Goal: Transaction & Acquisition: Book appointment/travel/reservation

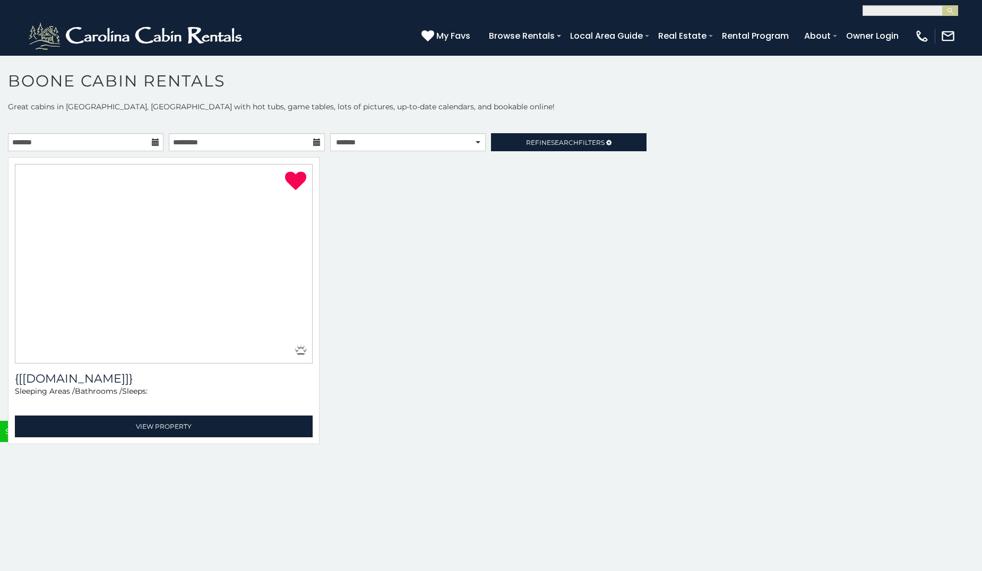
select select "**********"
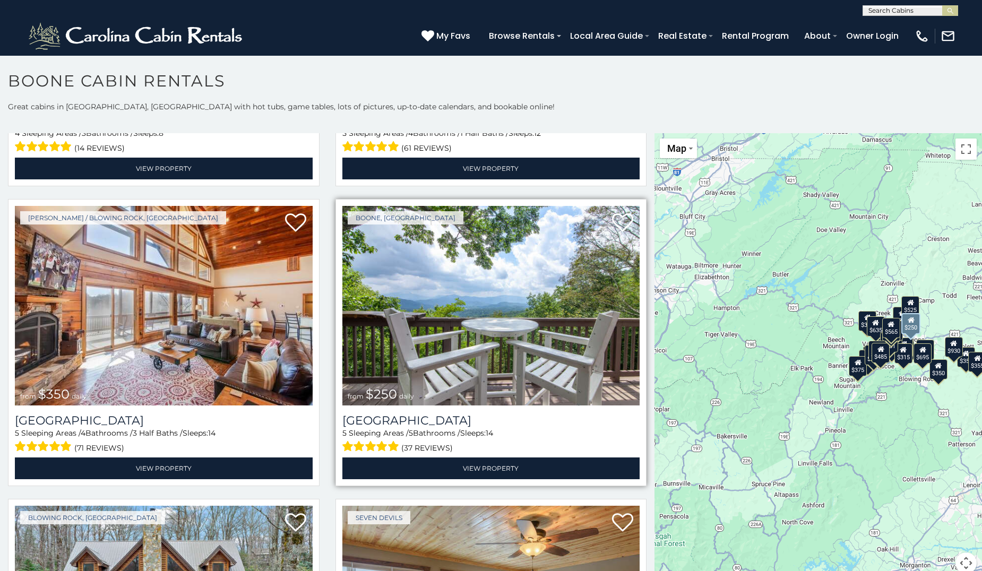
scroll to position [2707, 0]
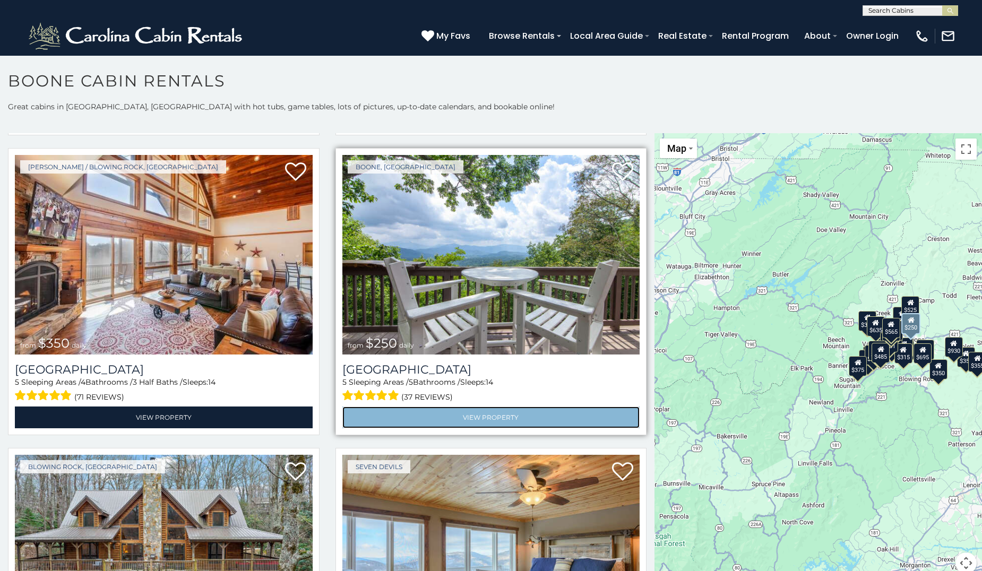
click at [482, 407] on link "View Property" at bounding box center [491, 418] width 298 height 22
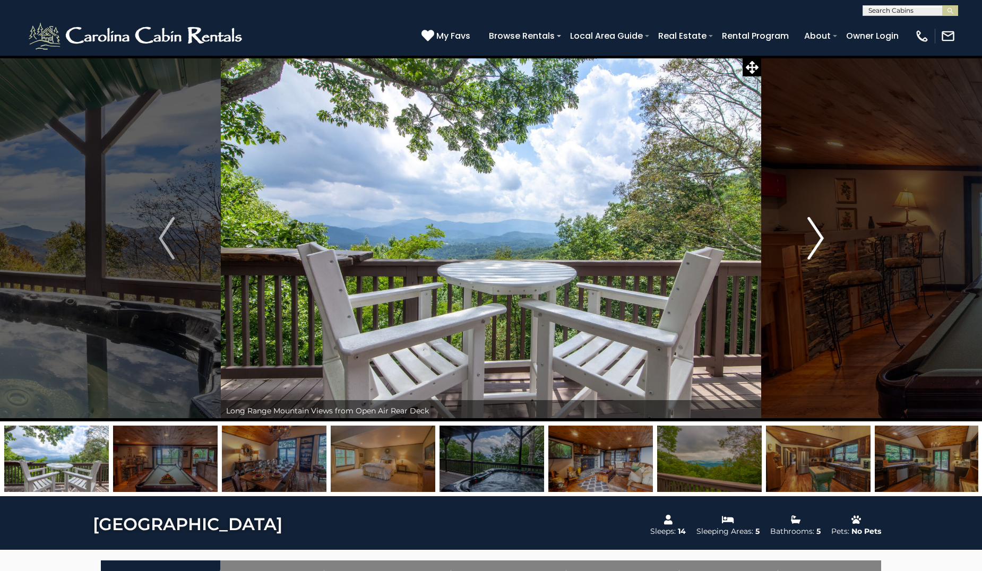
click at [814, 244] on img "Next" at bounding box center [815, 238] width 16 height 42
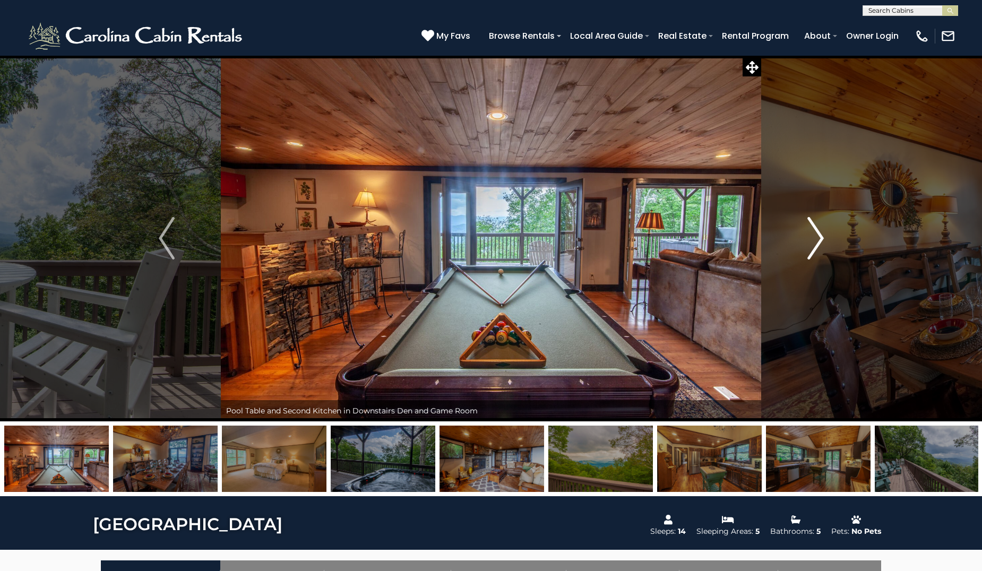
click at [814, 244] on img "Next" at bounding box center [815, 238] width 16 height 42
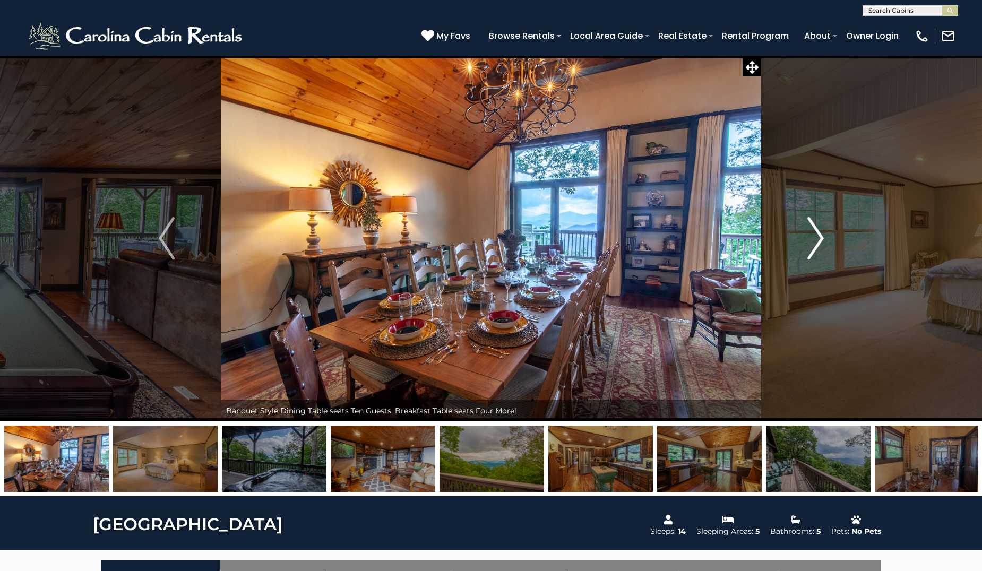
click at [814, 244] on img "Next" at bounding box center [815, 238] width 16 height 42
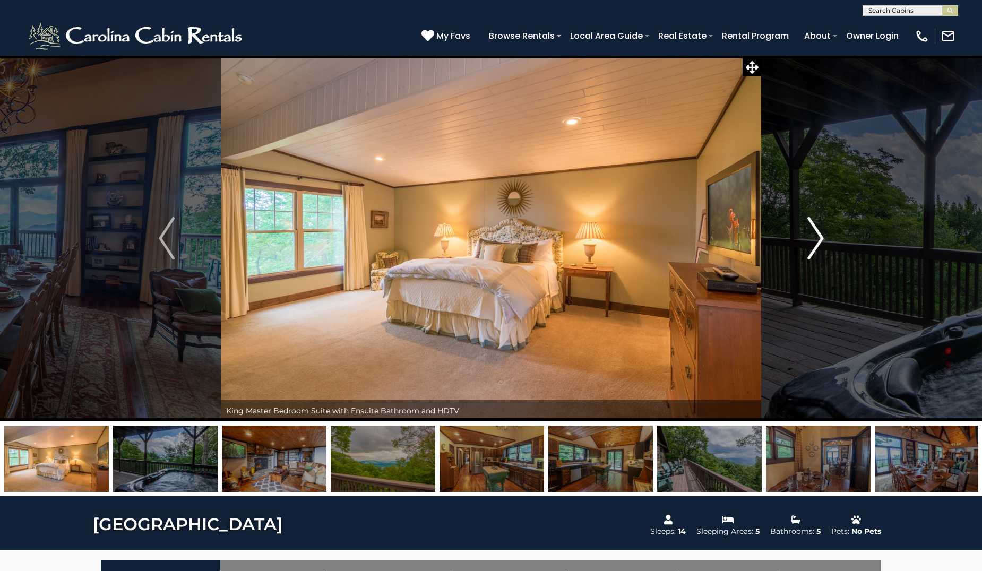
click at [823, 238] on img "Next" at bounding box center [815, 238] width 16 height 42
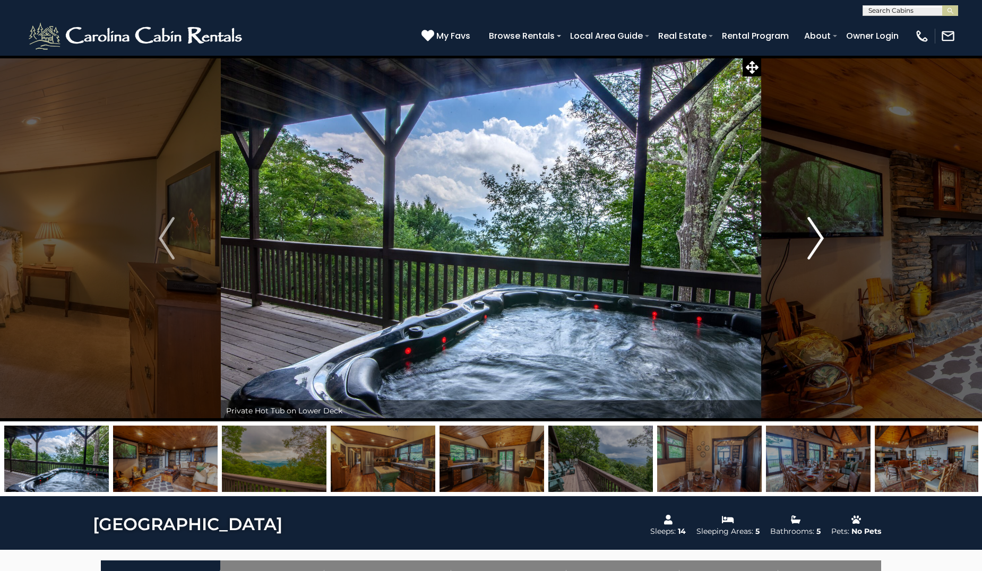
click at [823, 238] on img "Next" at bounding box center [815, 238] width 16 height 42
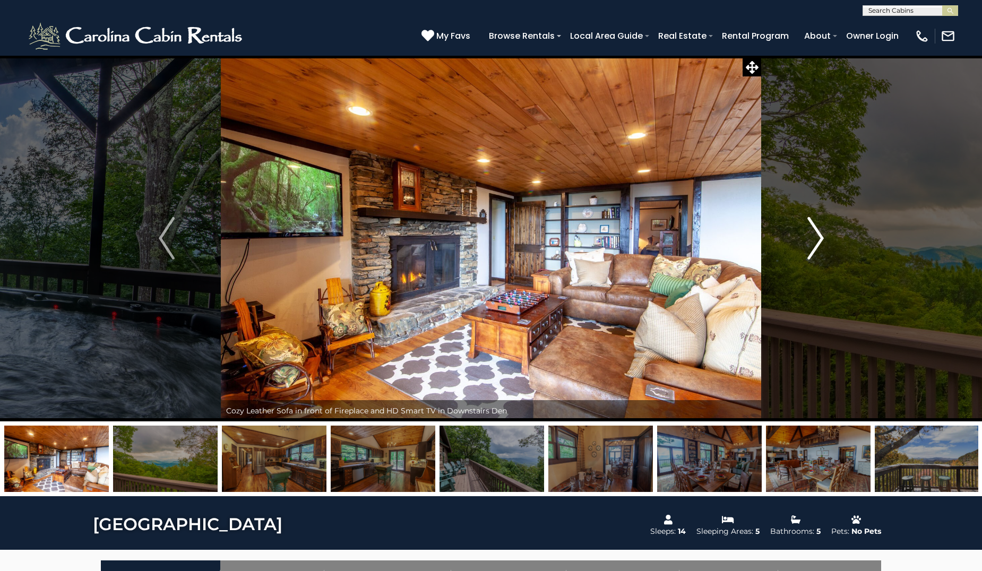
click at [823, 238] on img "Next" at bounding box center [815, 238] width 16 height 42
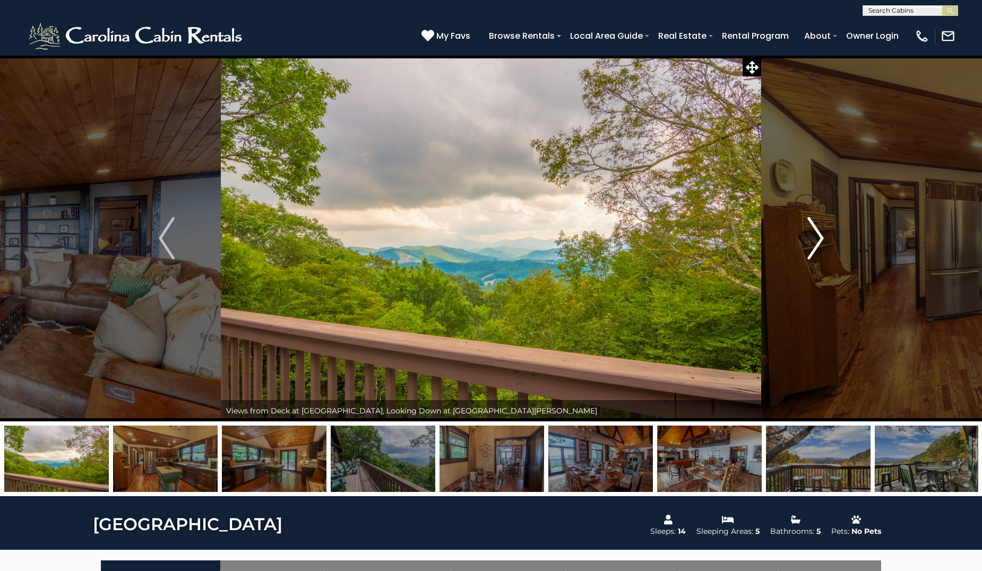
click at [823, 238] on img "Next" at bounding box center [815, 238] width 16 height 42
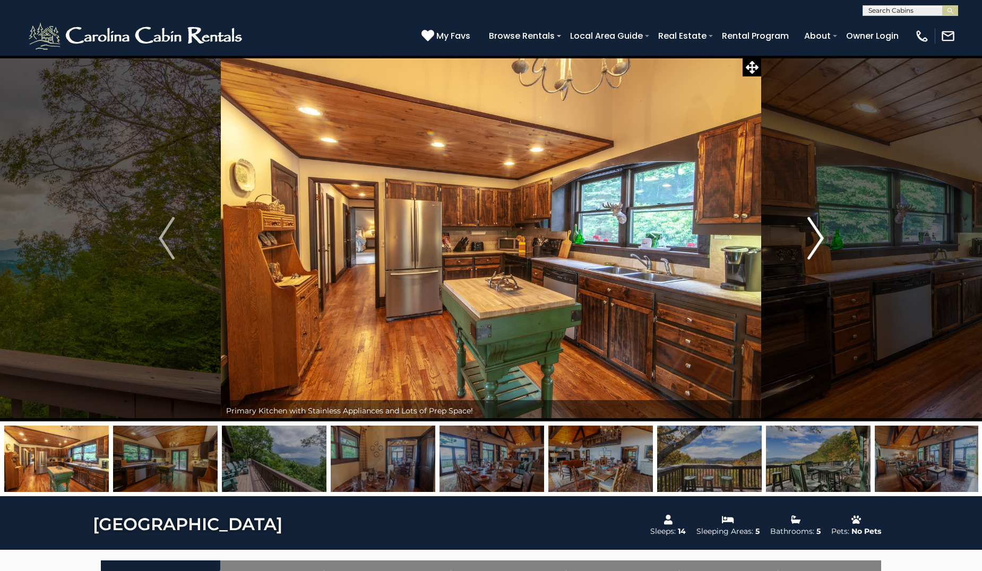
click at [813, 235] on img "Next" at bounding box center [815, 238] width 16 height 42
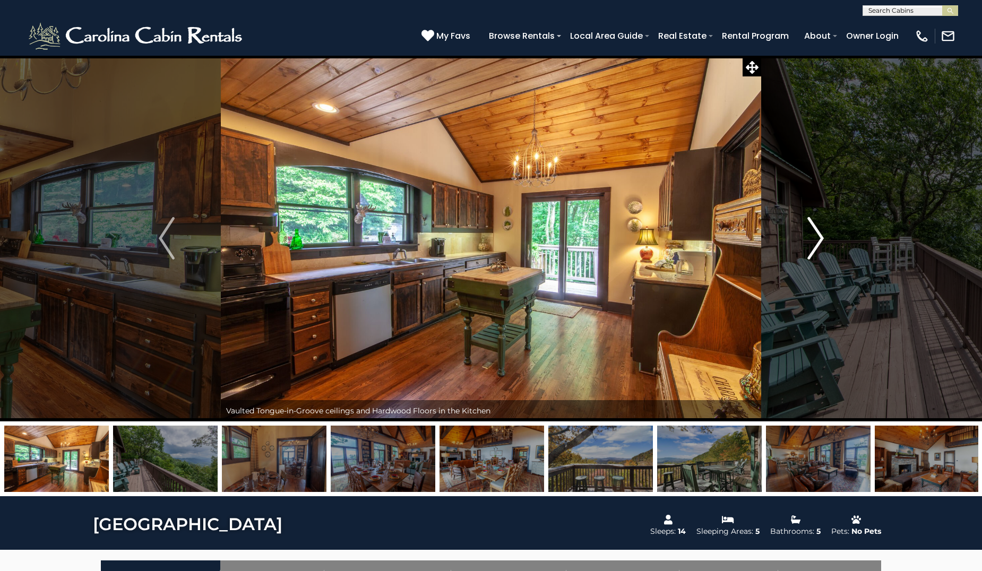
click at [812, 230] on img "Next" at bounding box center [815, 238] width 16 height 42
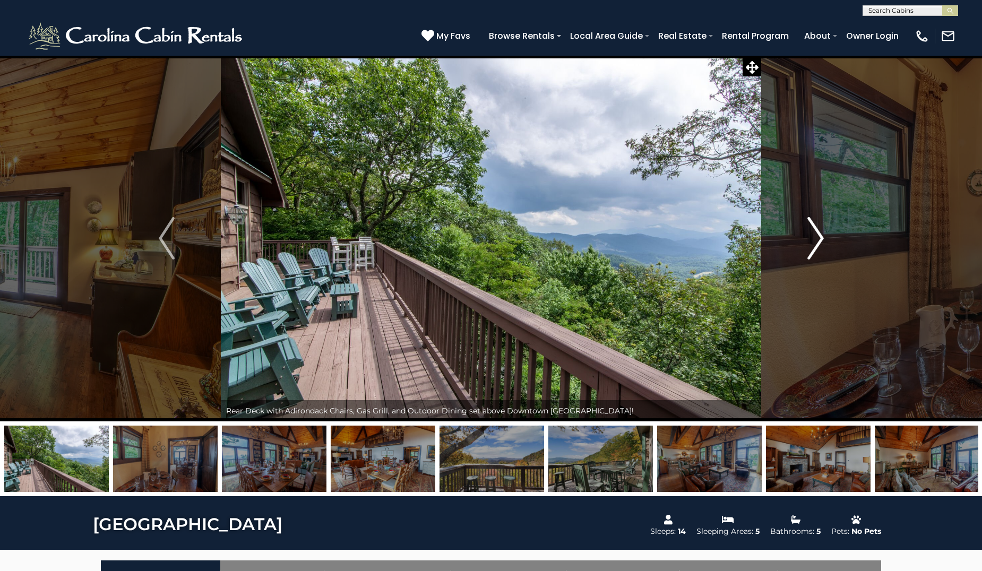
click at [812, 230] on img "Next" at bounding box center [815, 238] width 16 height 42
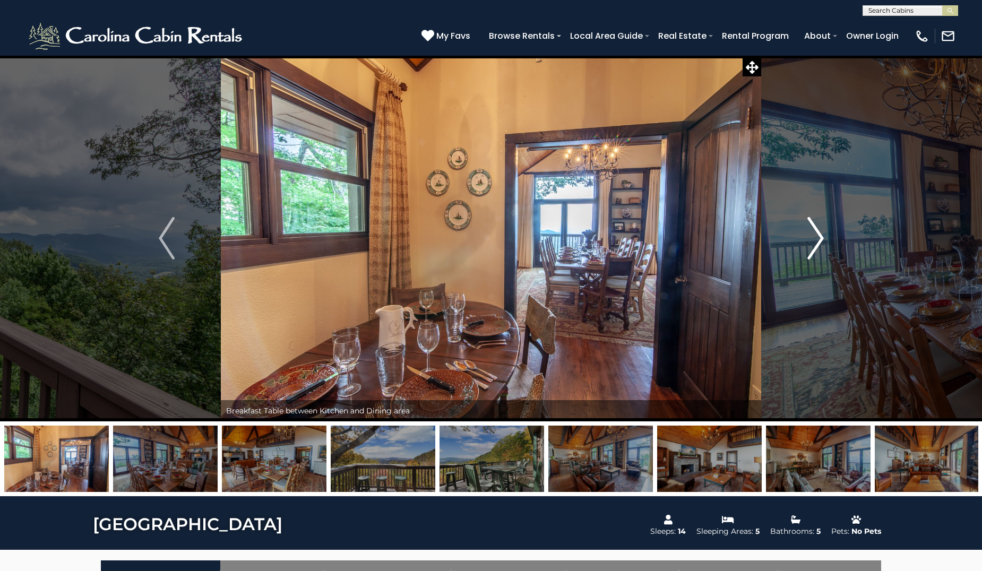
click at [812, 230] on img "Next" at bounding box center [815, 238] width 16 height 42
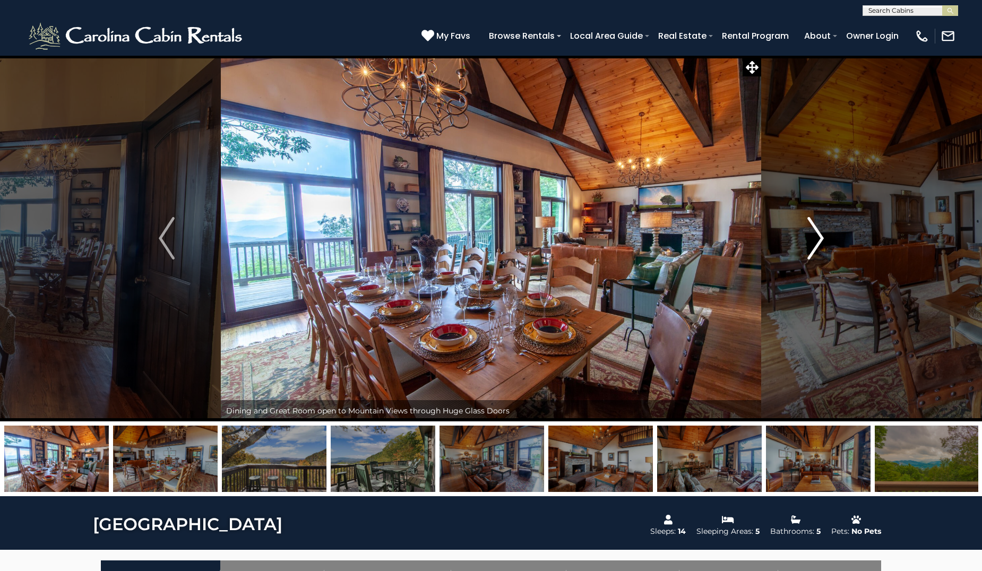
click at [812, 230] on img "Next" at bounding box center [815, 238] width 16 height 42
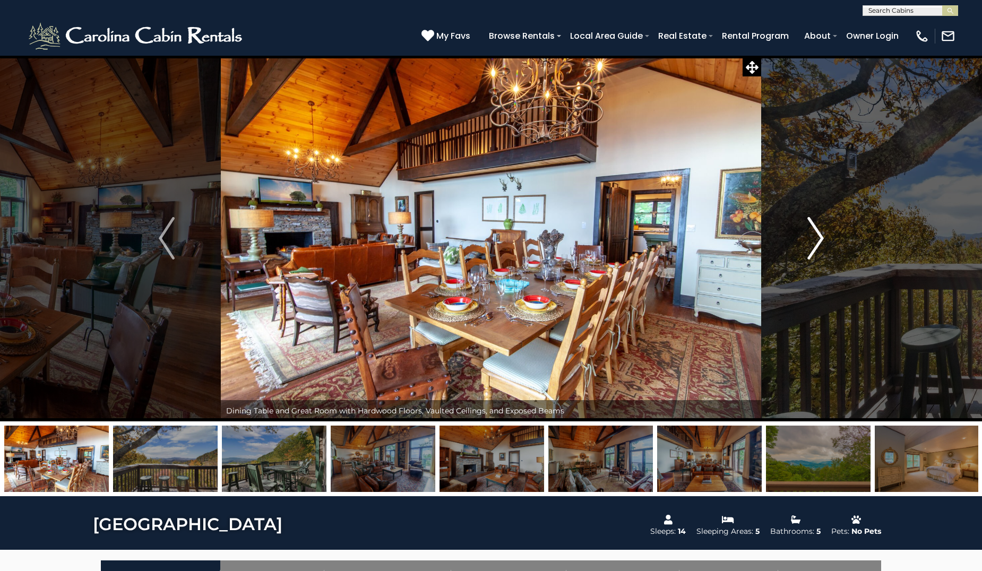
click at [812, 230] on img "Next" at bounding box center [815, 238] width 16 height 42
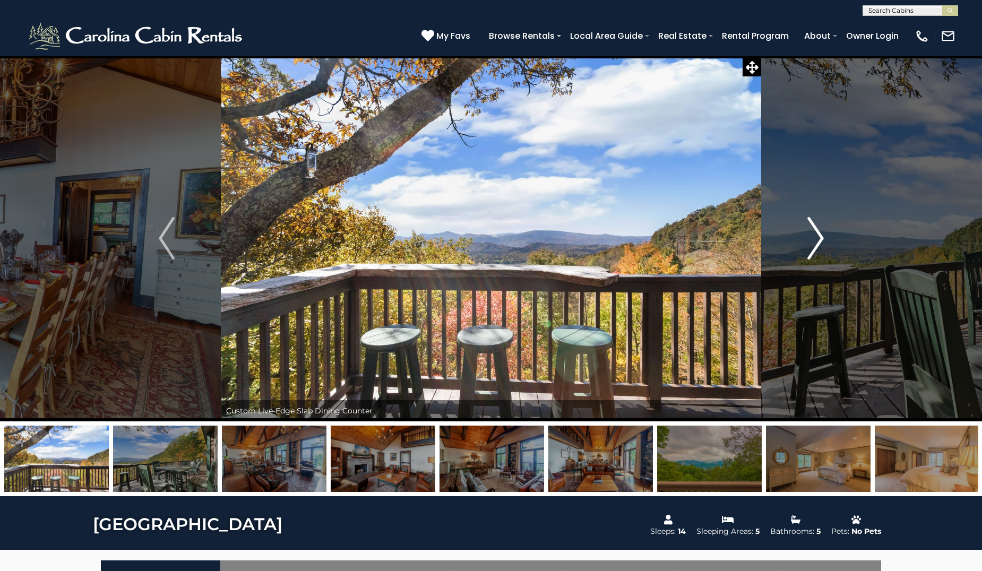
click at [822, 231] on img "Next" at bounding box center [815, 238] width 16 height 42
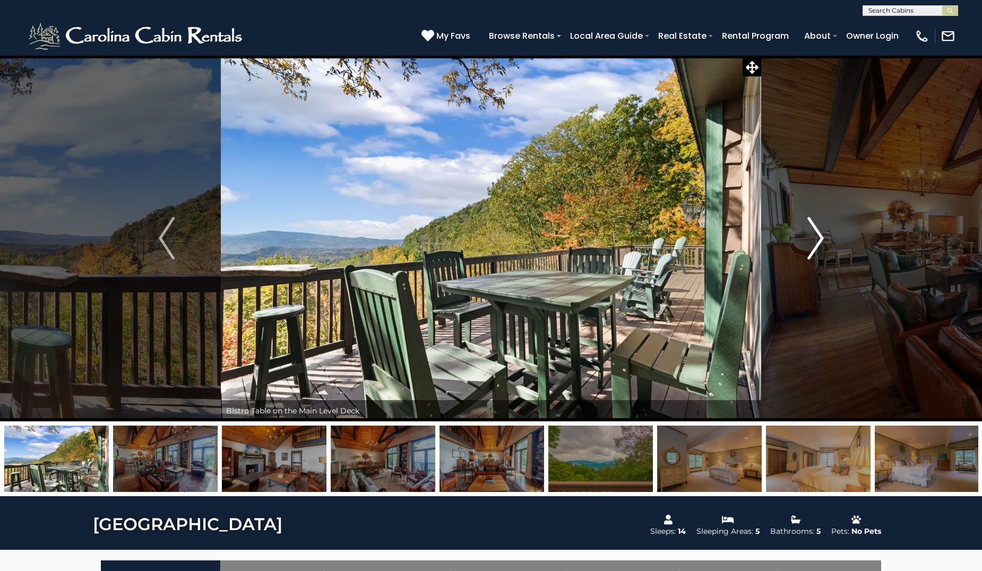
click at [822, 231] on img "Next" at bounding box center [815, 238] width 16 height 42
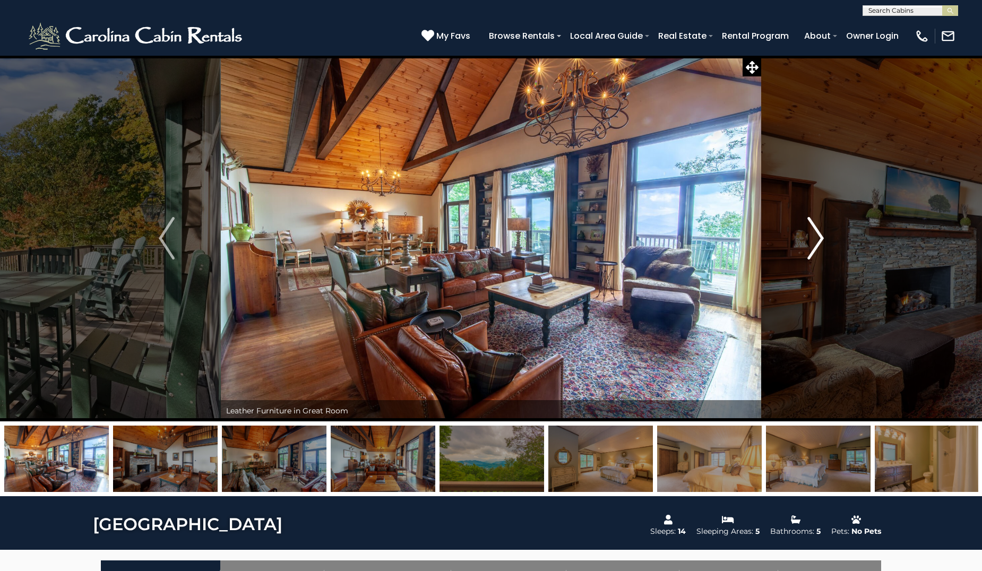
click at [822, 231] on img "Next" at bounding box center [815, 238] width 16 height 42
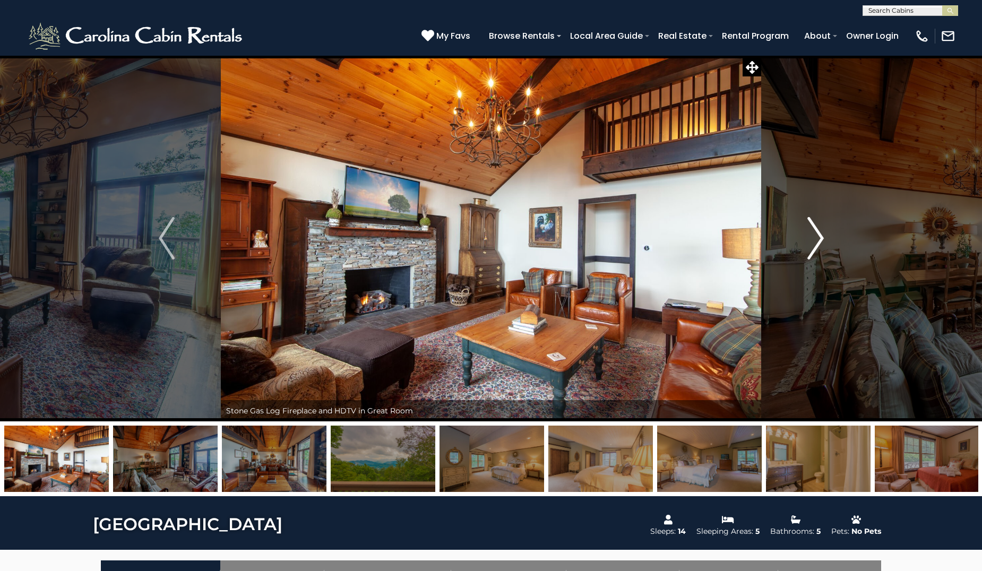
click at [822, 231] on img "Next" at bounding box center [815, 238] width 16 height 42
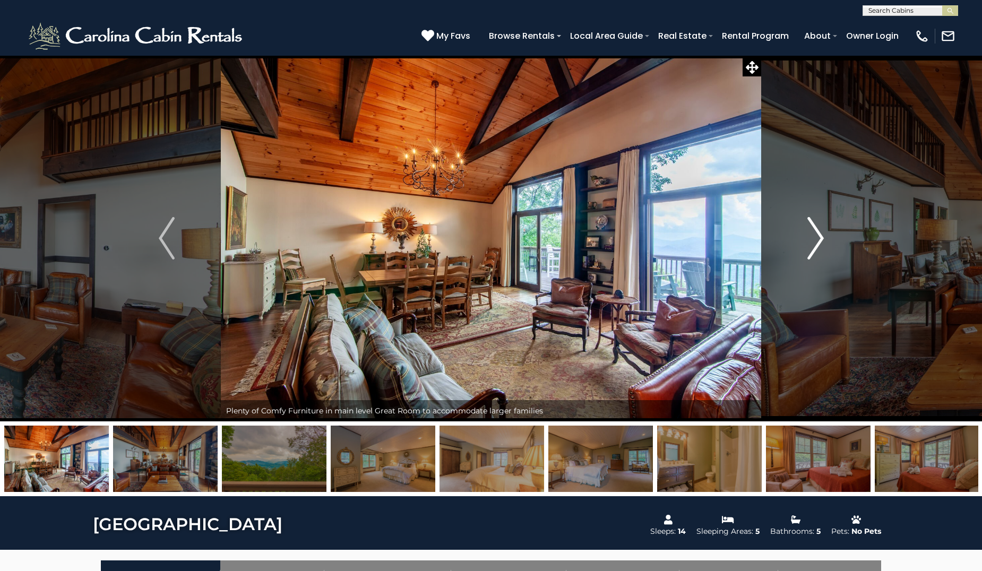
click at [819, 235] on img "Next" at bounding box center [815, 238] width 16 height 42
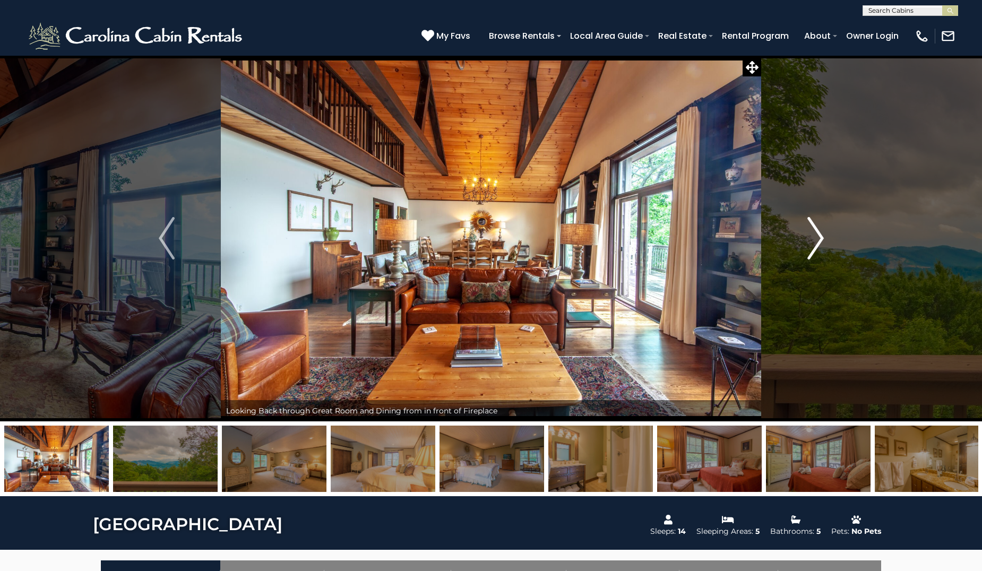
click at [819, 235] on img "Next" at bounding box center [815, 238] width 16 height 42
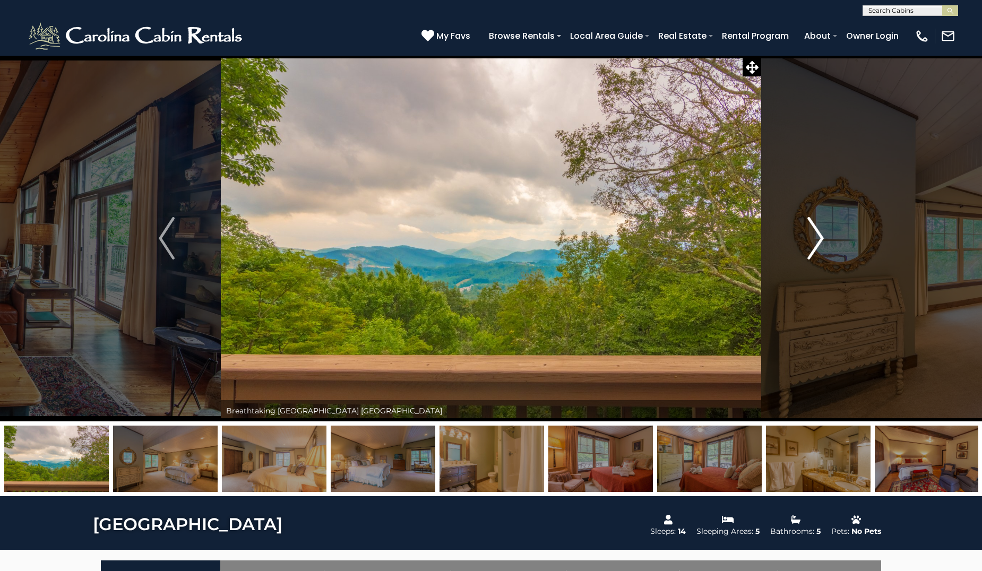
click at [819, 235] on img "Next" at bounding box center [815, 238] width 16 height 42
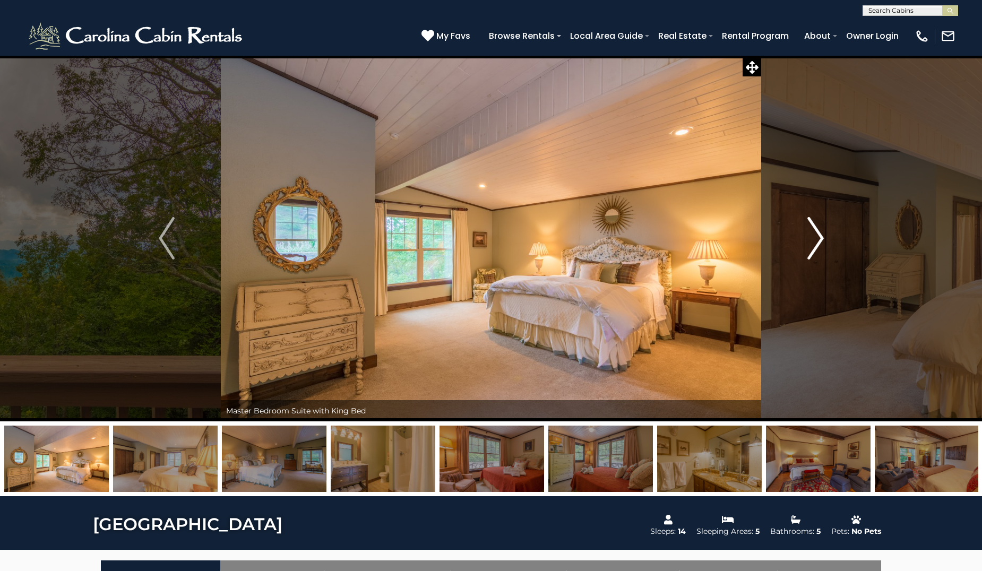
click at [819, 235] on img "Next" at bounding box center [815, 238] width 16 height 42
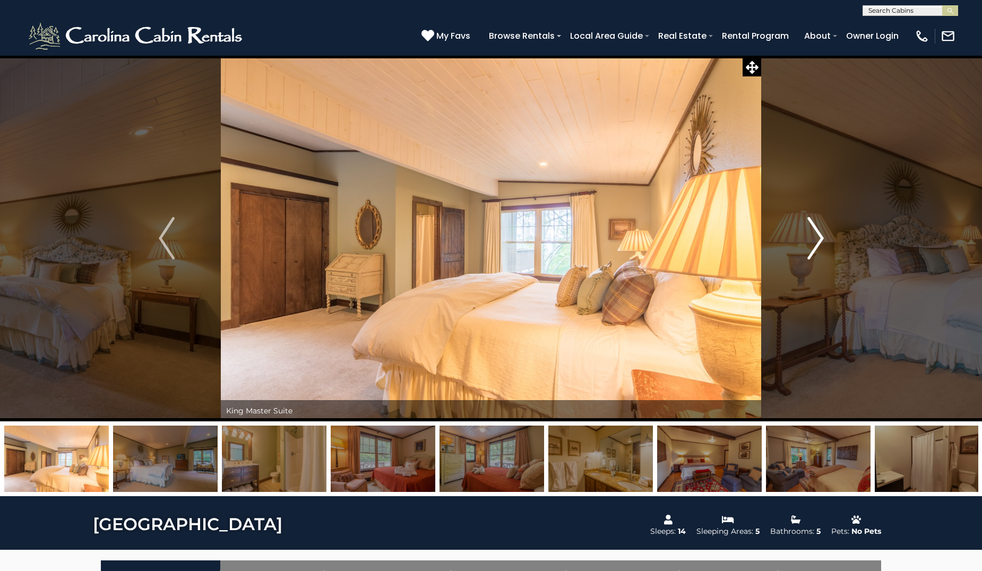
click at [819, 235] on img "Next" at bounding box center [815, 238] width 16 height 42
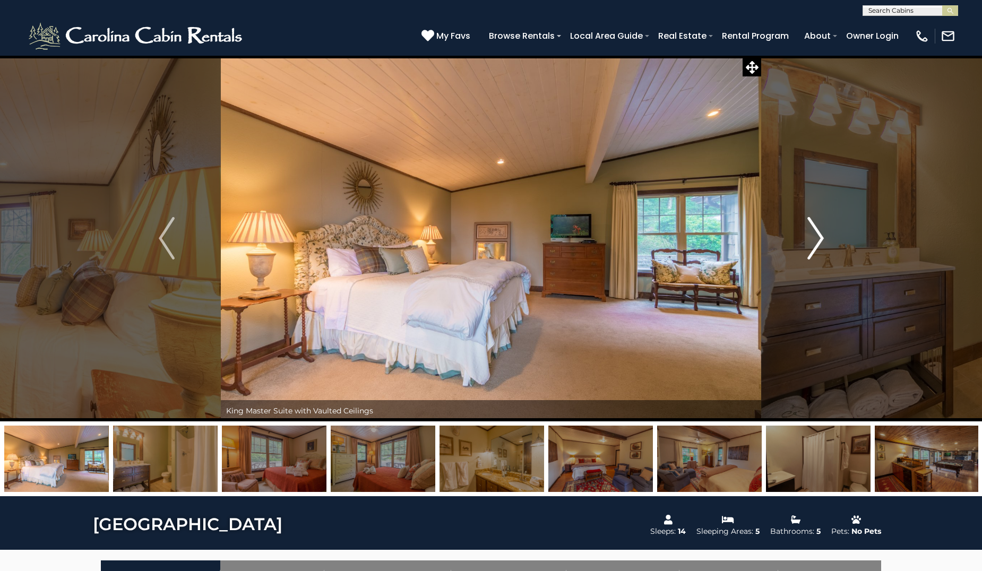
click at [819, 235] on img "Next" at bounding box center [815, 238] width 16 height 42
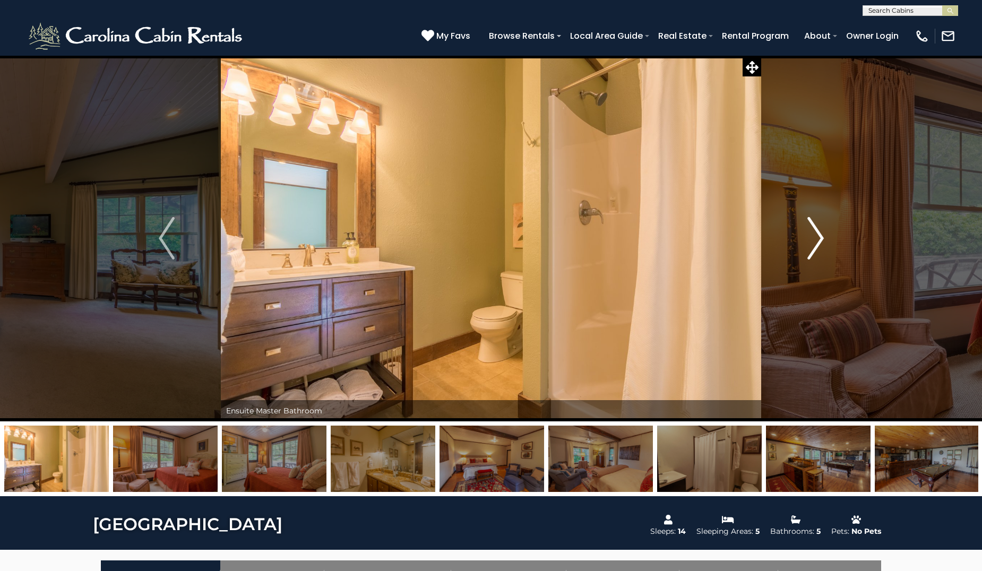
click at [819, 235] on img "Next" at bounding box center [815, 238] width 16 height 42
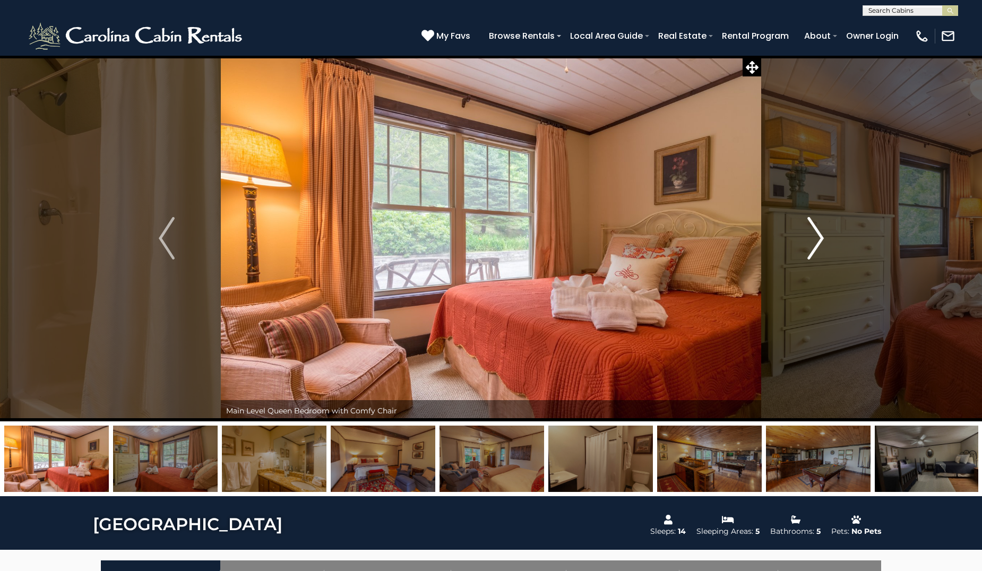
click at [819, 235] on img "Next" at bounding box center [815, 238] width 16 height 42
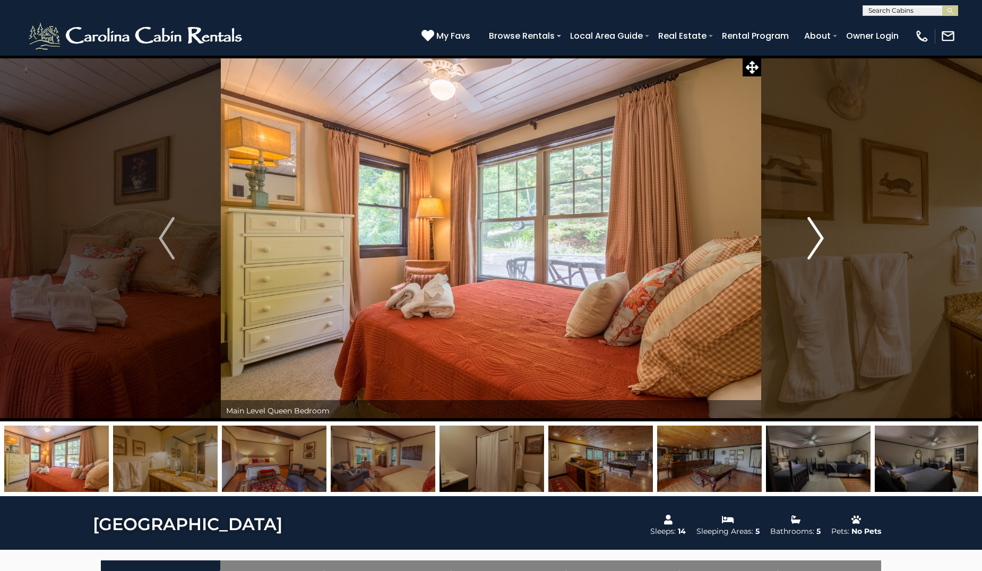
click at [819, 235] on img "Next" at bounding box center [815, 238] width 16 height 42
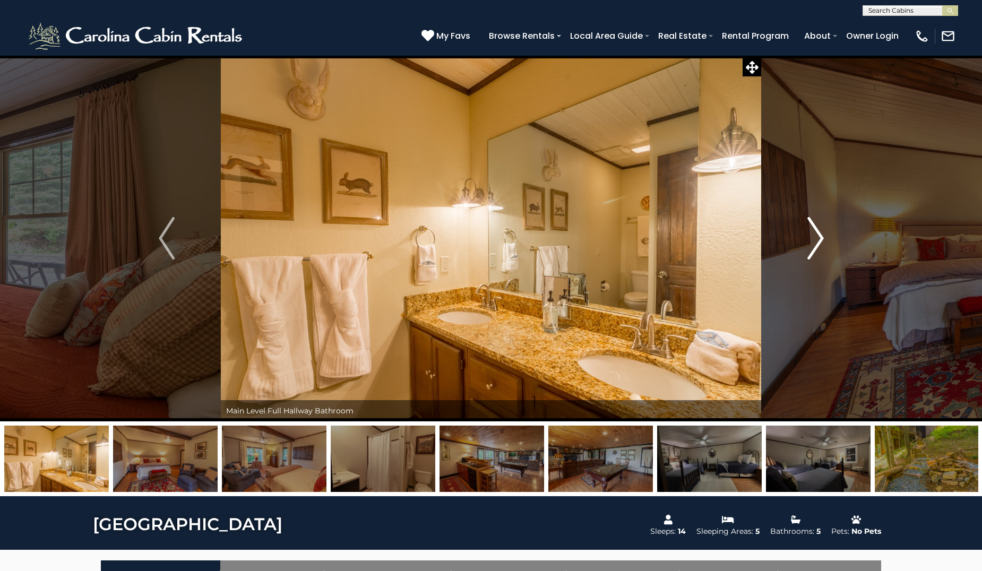
click at [819, 235] on img "Next" at bounding box center [815, 238] width 16 height 42
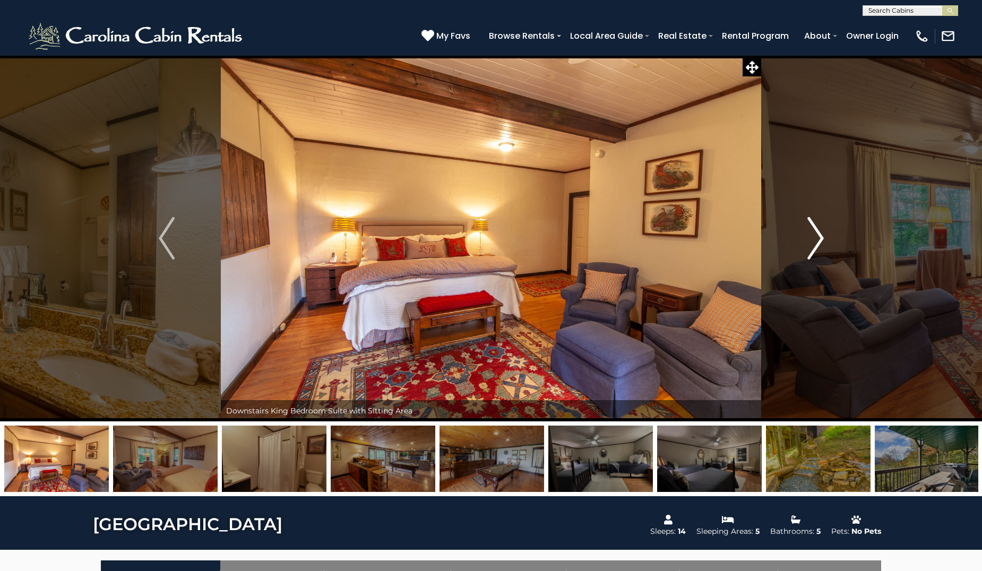
click at [819, 235] on img "Next" at bounding box center [815, 238] width 16 height 42
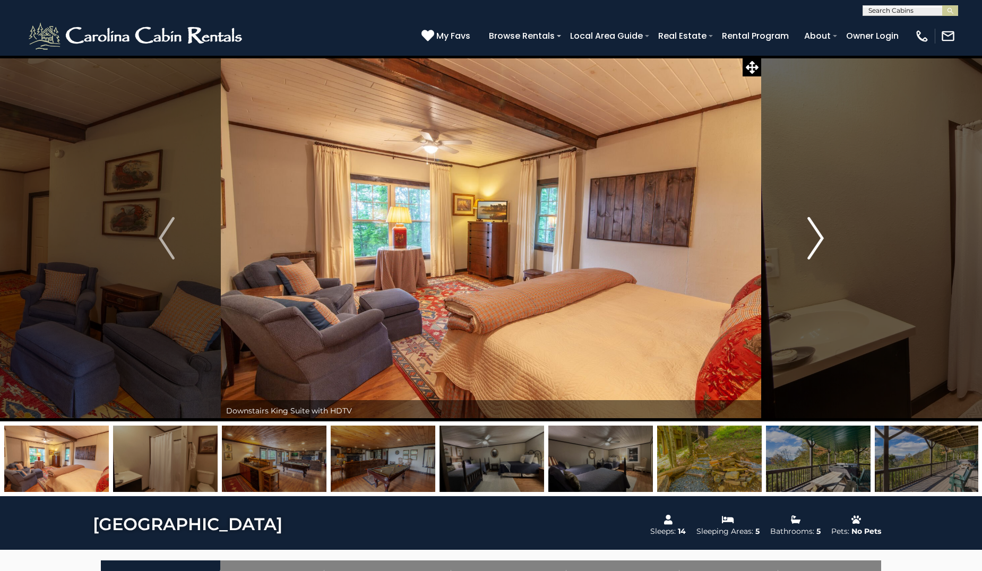
click at [819, 235] on img "Next" at bounding box center [815, 238] width 16 height 42
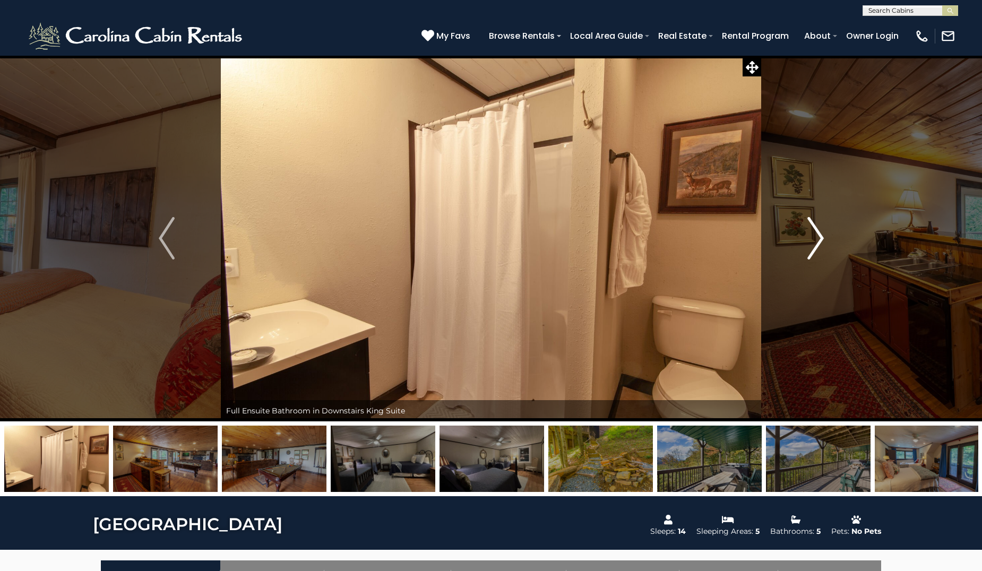
click at [819, 235] on img "Next" at bounding box center [815, 238] width 16 height 42
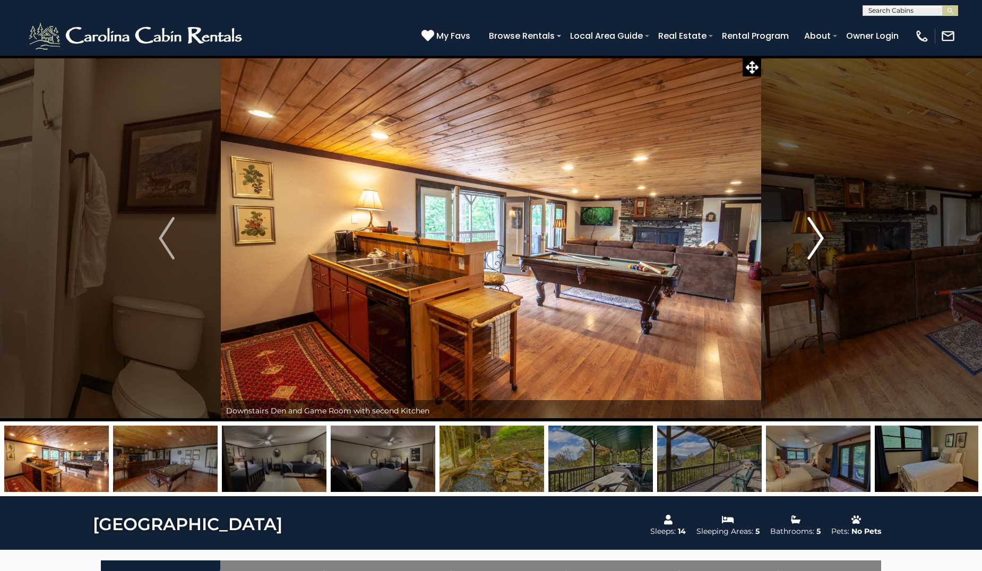
click at [823, 228] on img "Next" at bounding box center [815, 238] width 16 height 42
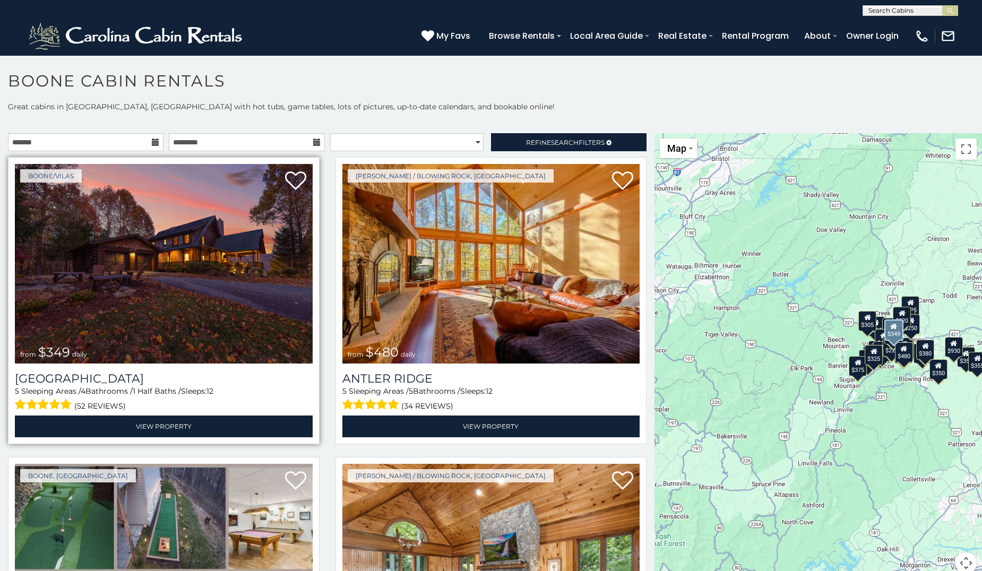
click at [196, 288] on img at bounding box center [164, 264] width 298 height 200
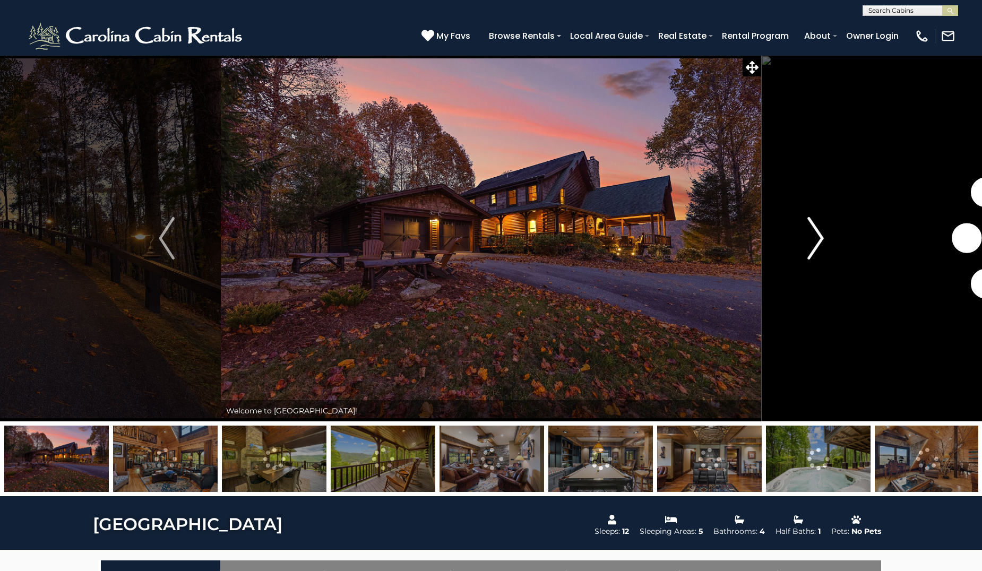
click at [819, 243] on img "Next" at bounding box center [815, 238] width 16 height 42
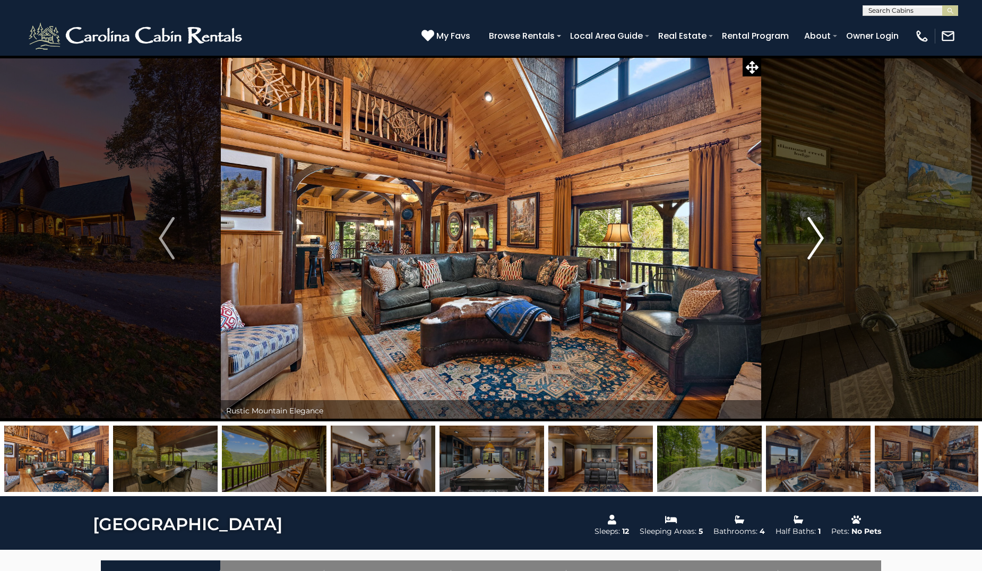
click at [819, 243] on img "Next" at bounding box center [815, 238] width 16 height 42
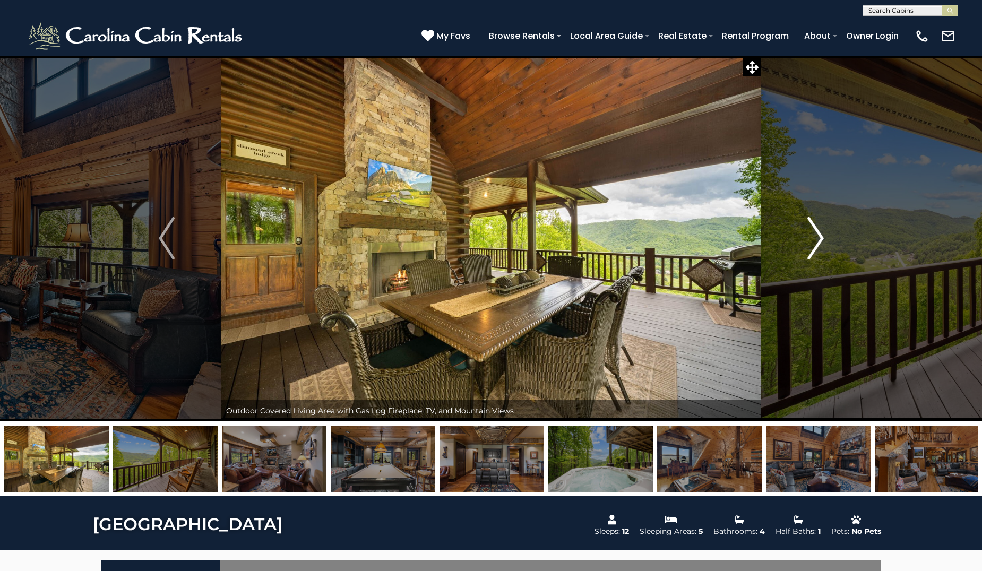
click at [819, 243] on img "Next" at bounding box center [815, 238] width 16 height 42
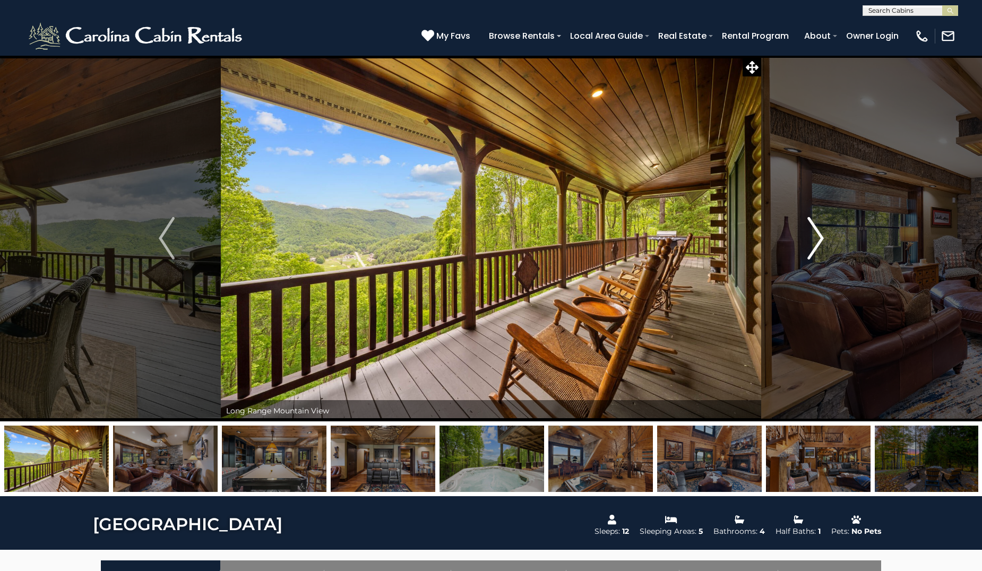
click at [819, 243] on img "Next" at bounding box center [815, 238] width 16 height 42
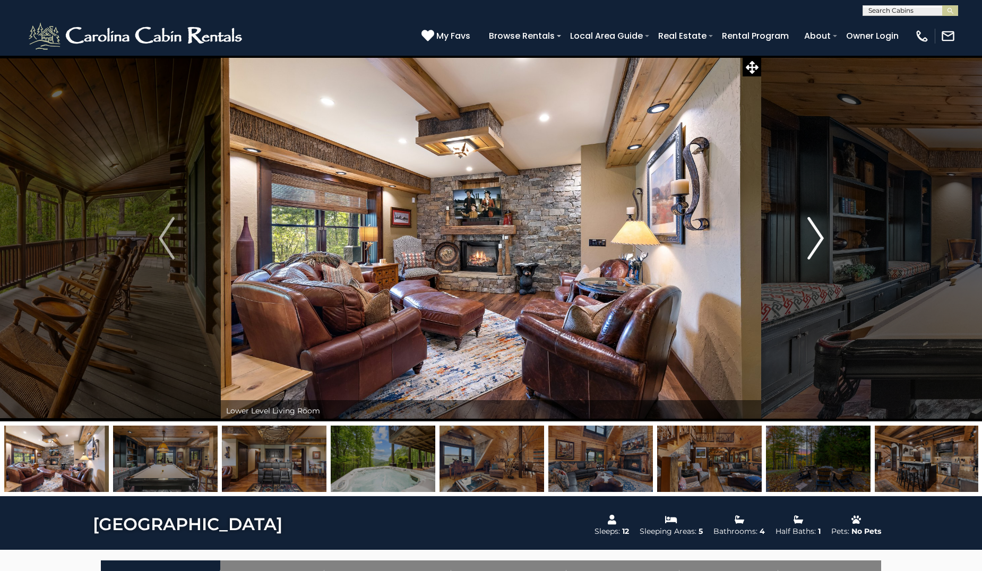
click at [819, 243] on img "Next" at bounding box center [815, 238] width 16 height 42
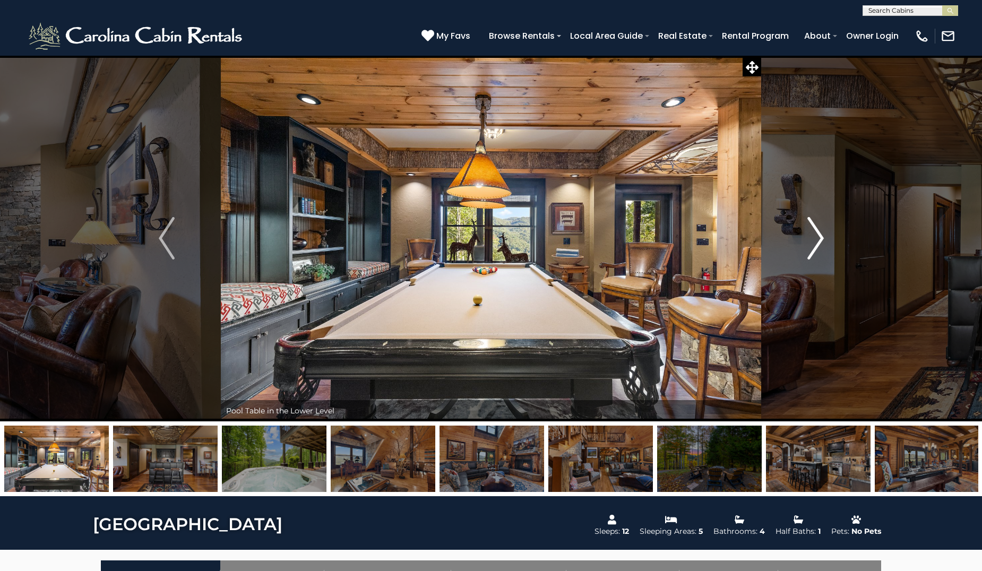
click at [819, 243] on img "Next" at bounding box center [815, 238] width 16 height 42
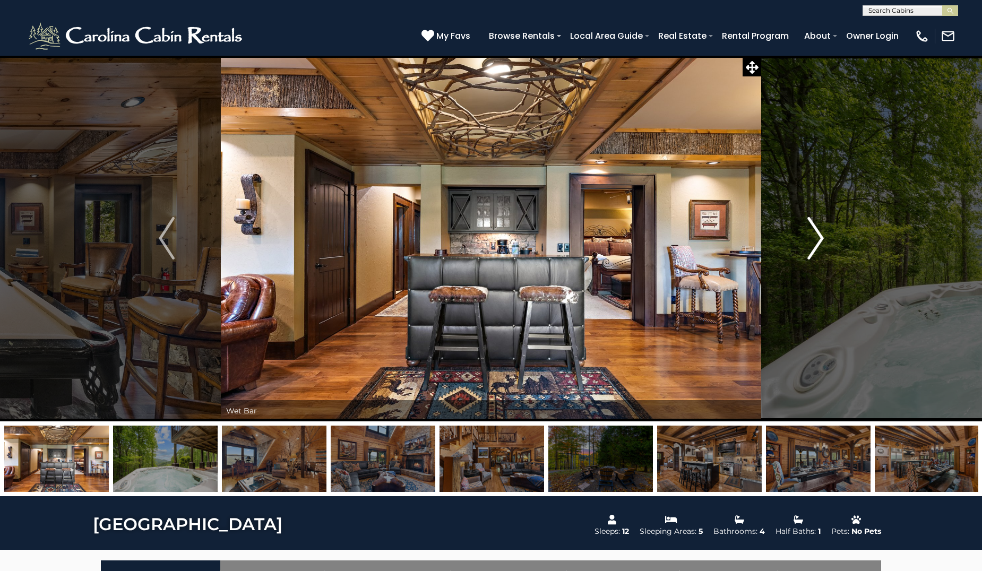
click at [814, 236] on img "Next" at bounding box center [815, 238] width 16 height 42
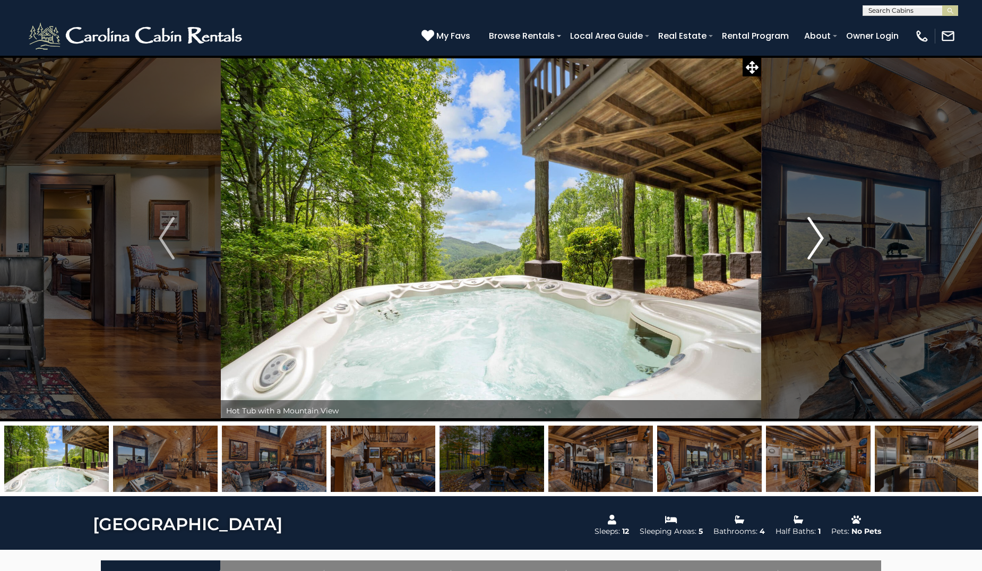
click at [814, 236] on img "Next" at bounding box center [815, 238] width 16 height 42
